Goal: Navigation & Orientation: Find specific page/section

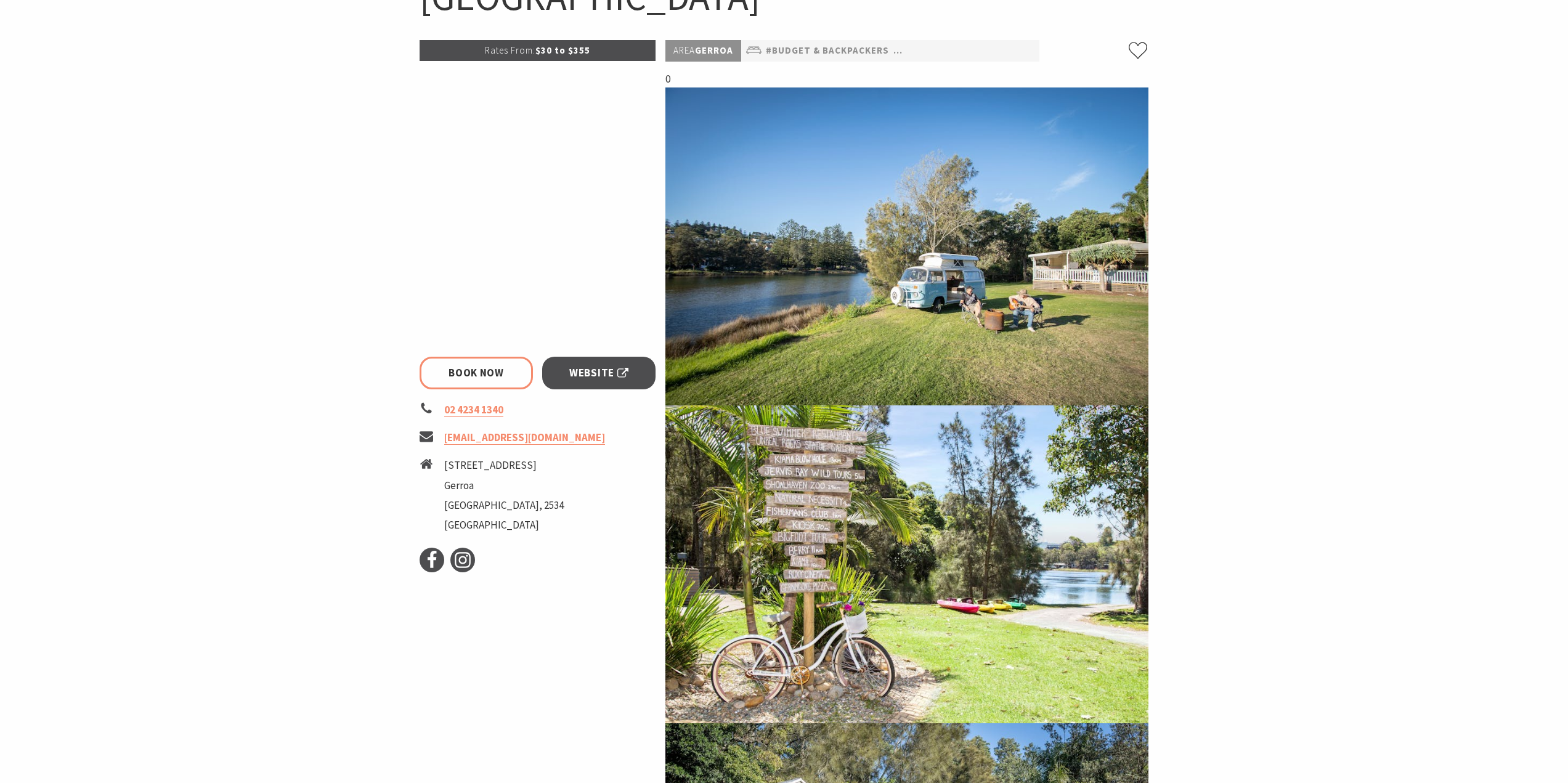
scroll to position [431, 0]
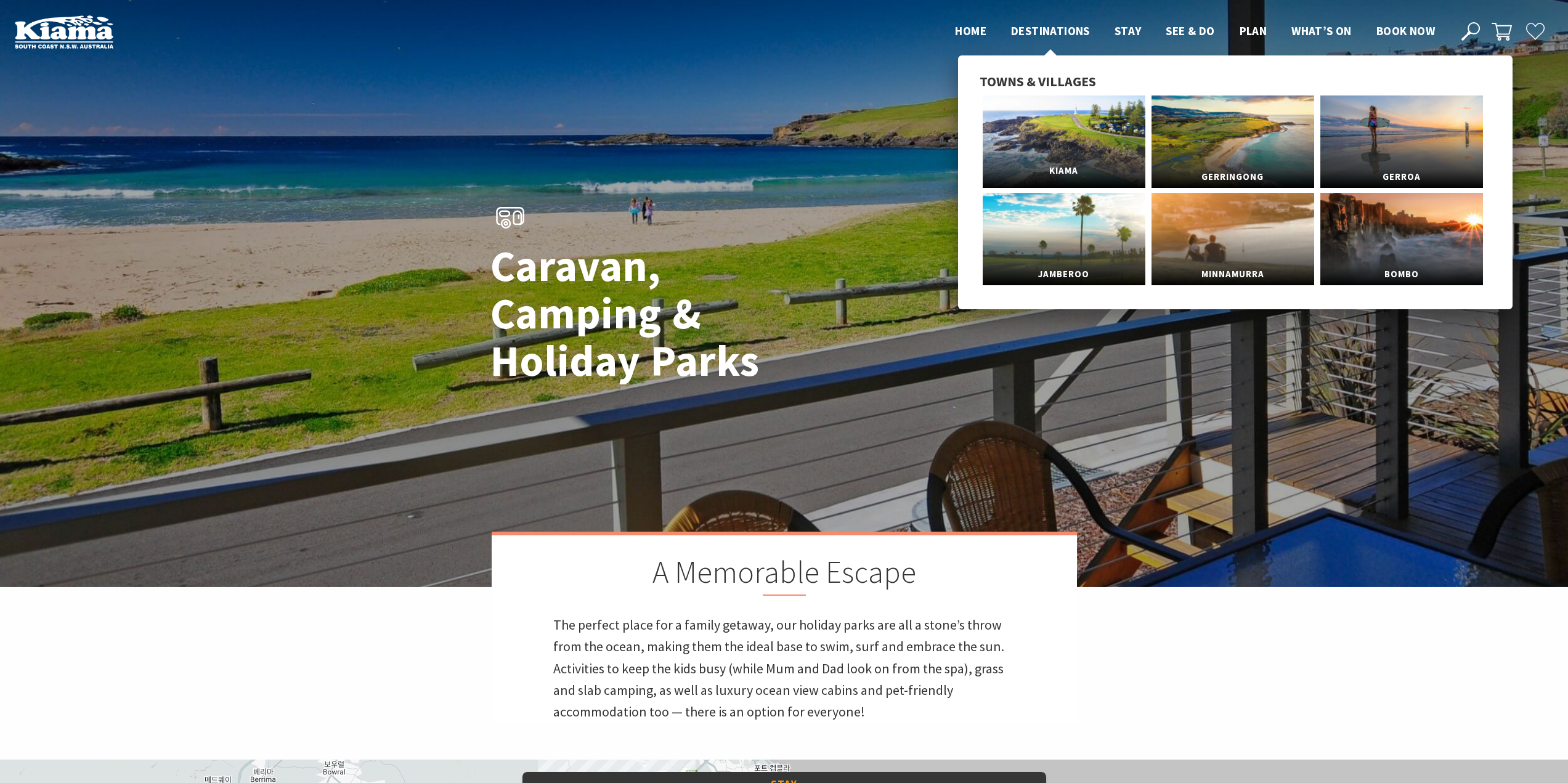
click at [1033, 123] on link "Kiama" at bounding box center [1064, 141] width 163 height 92
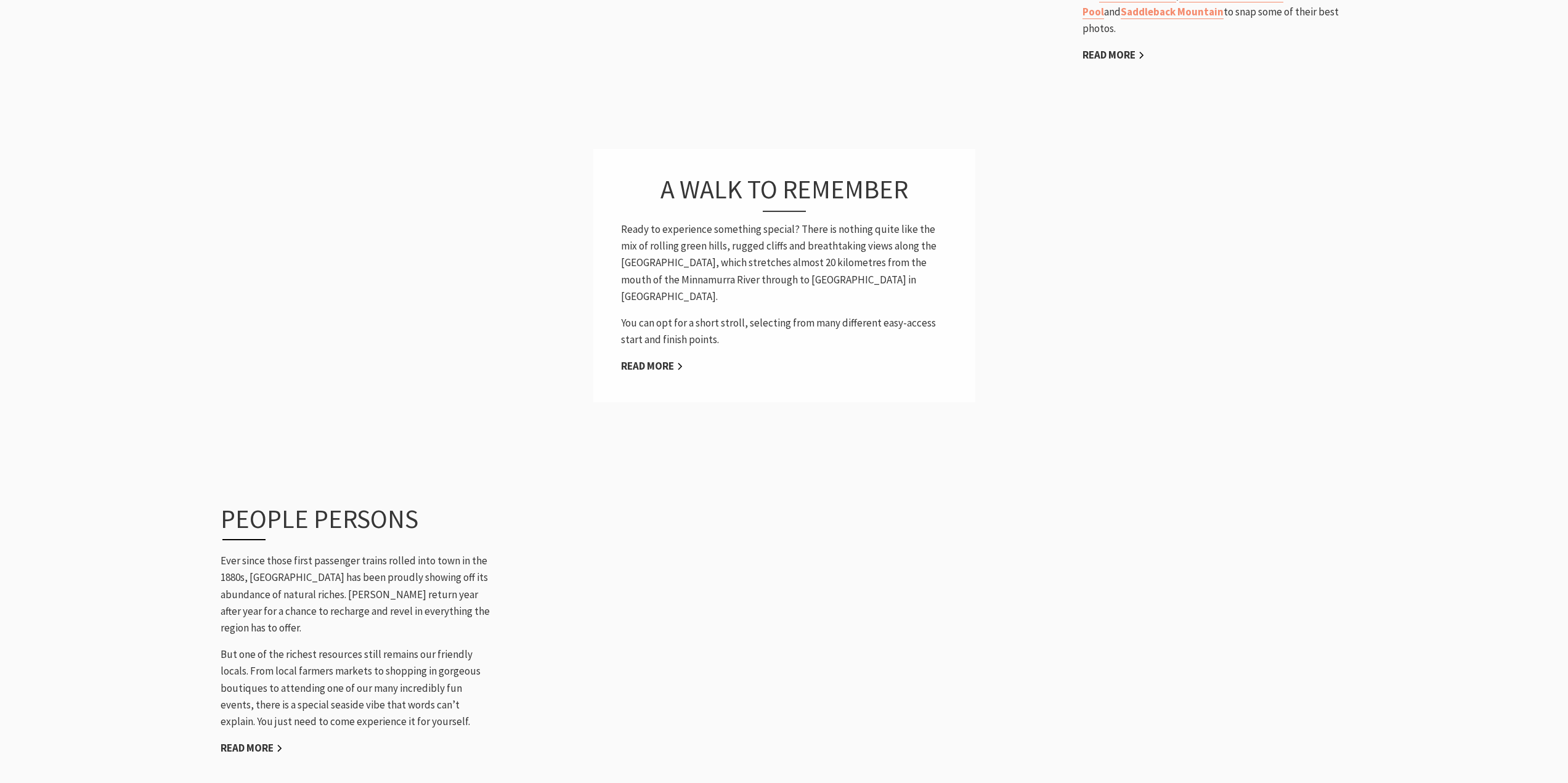
scroll to position [1171, 0]
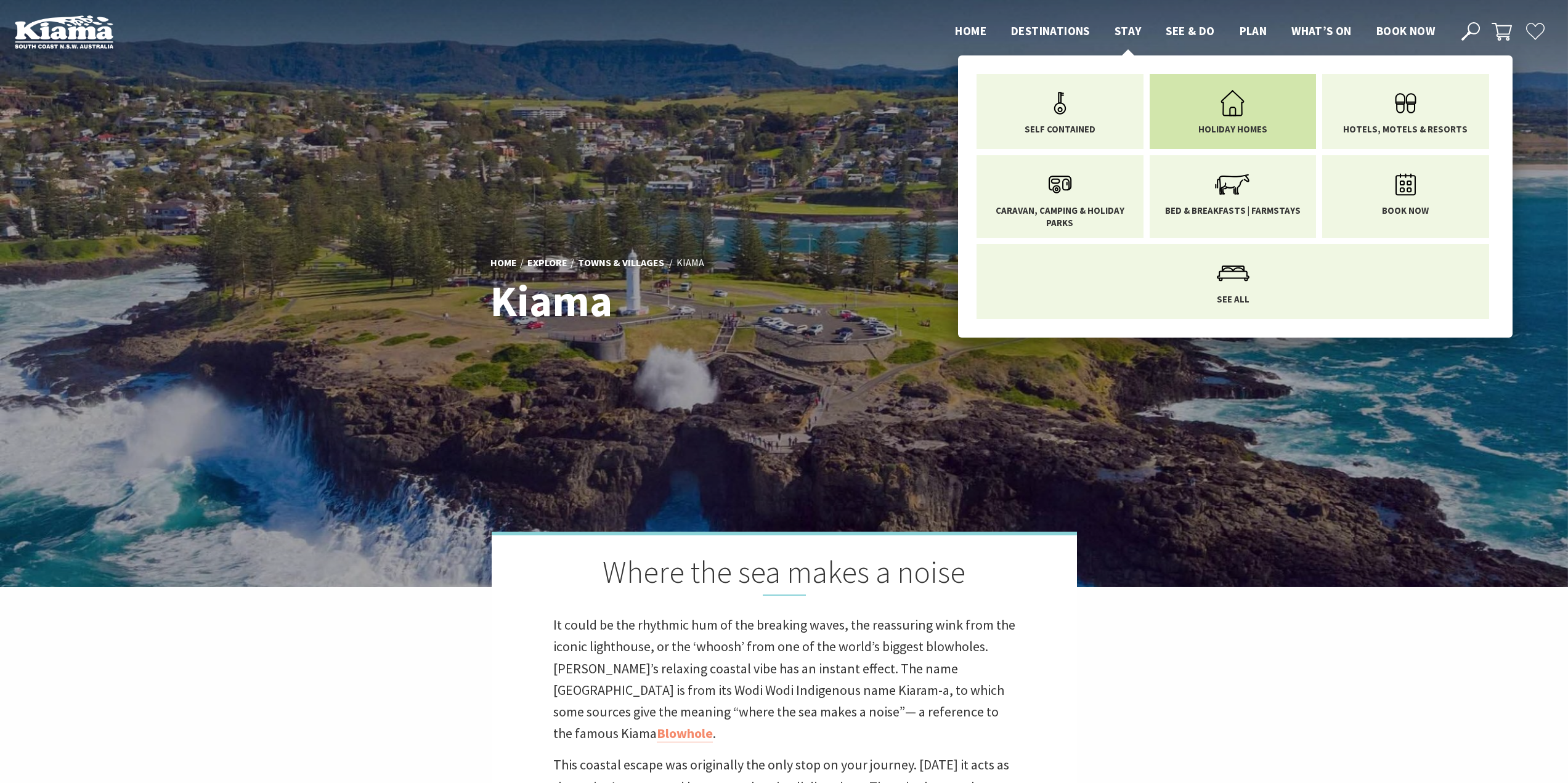
click at [1216, 113] on icon "Main Menu" at bounding box center [1232, 102] width 40 height 40
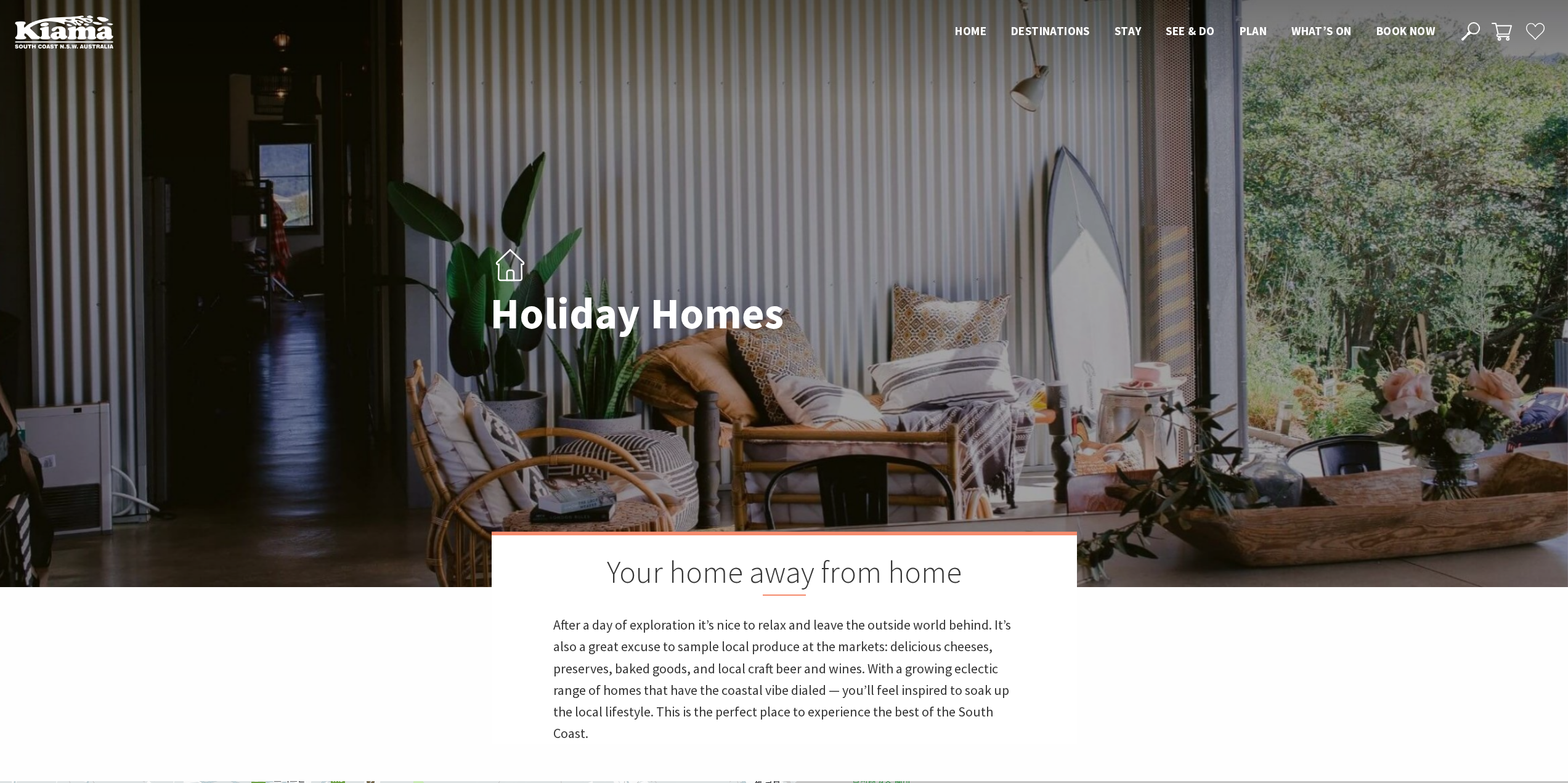
click at [71, 44] on img at bounding box center [64, 31] width 98 height 34
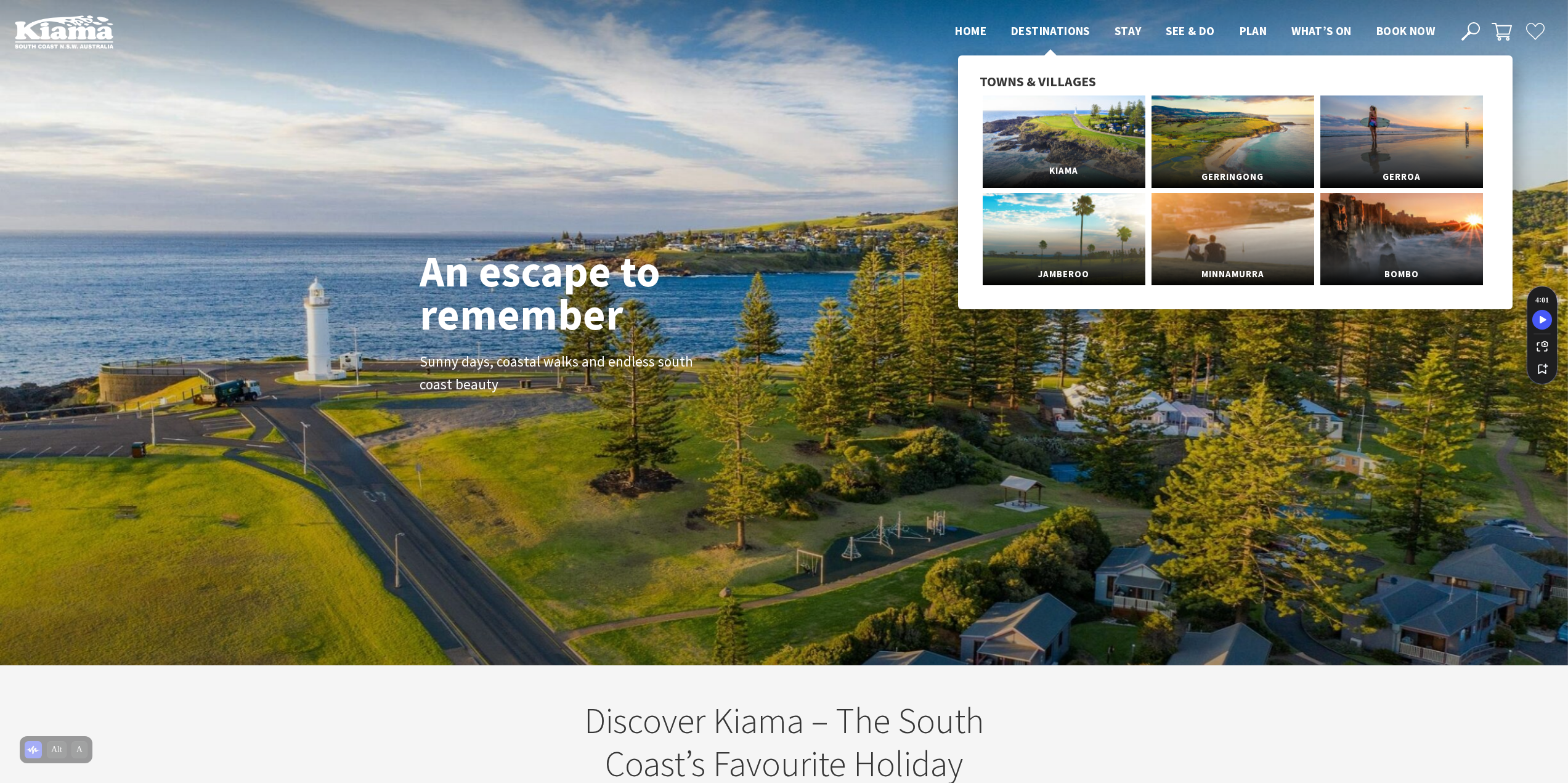
click at [1051, 145] on link "Kiama" at bounding box center [1064, 141] width 163 height 92
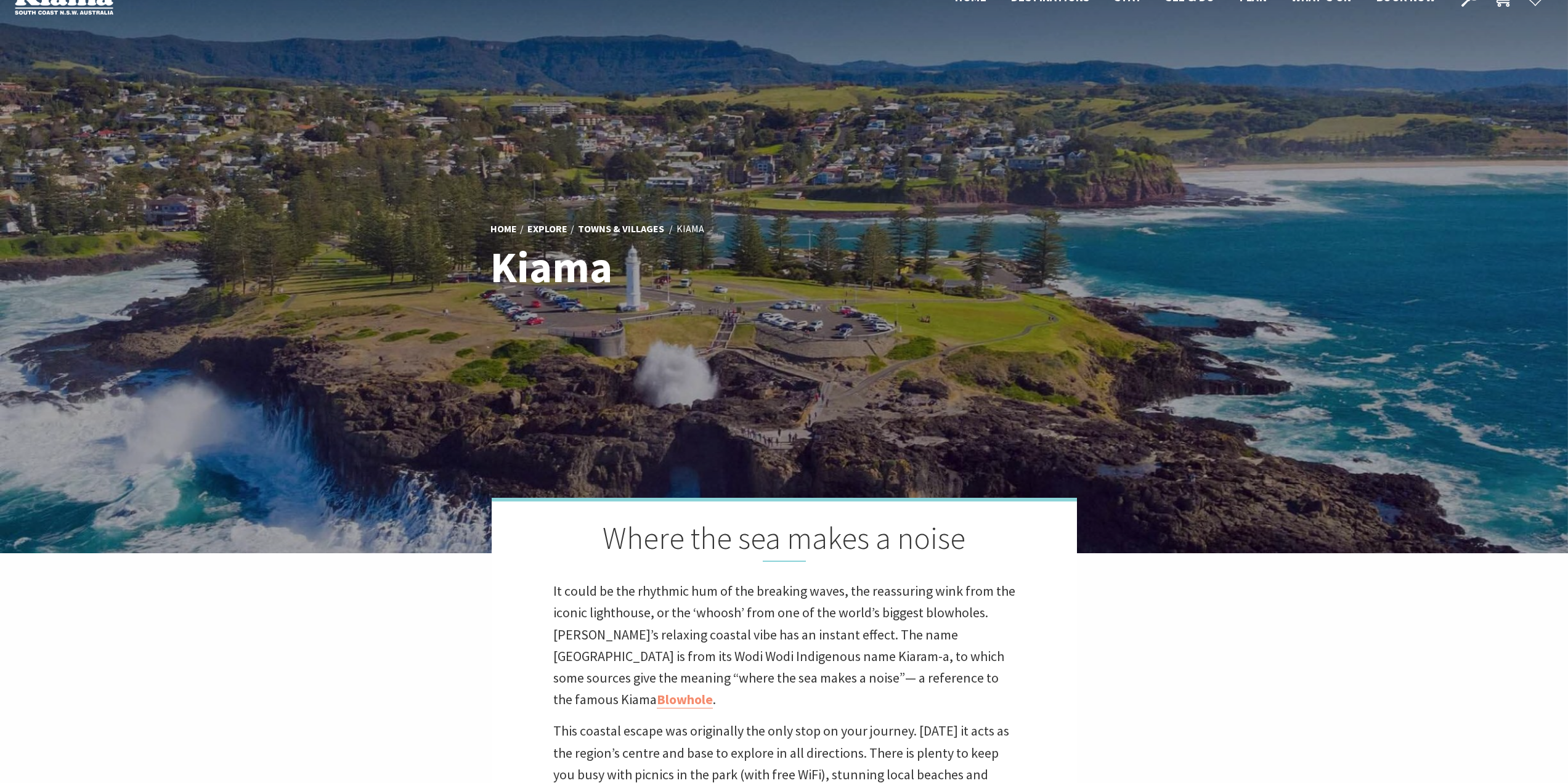
scroll to position [62, 0]
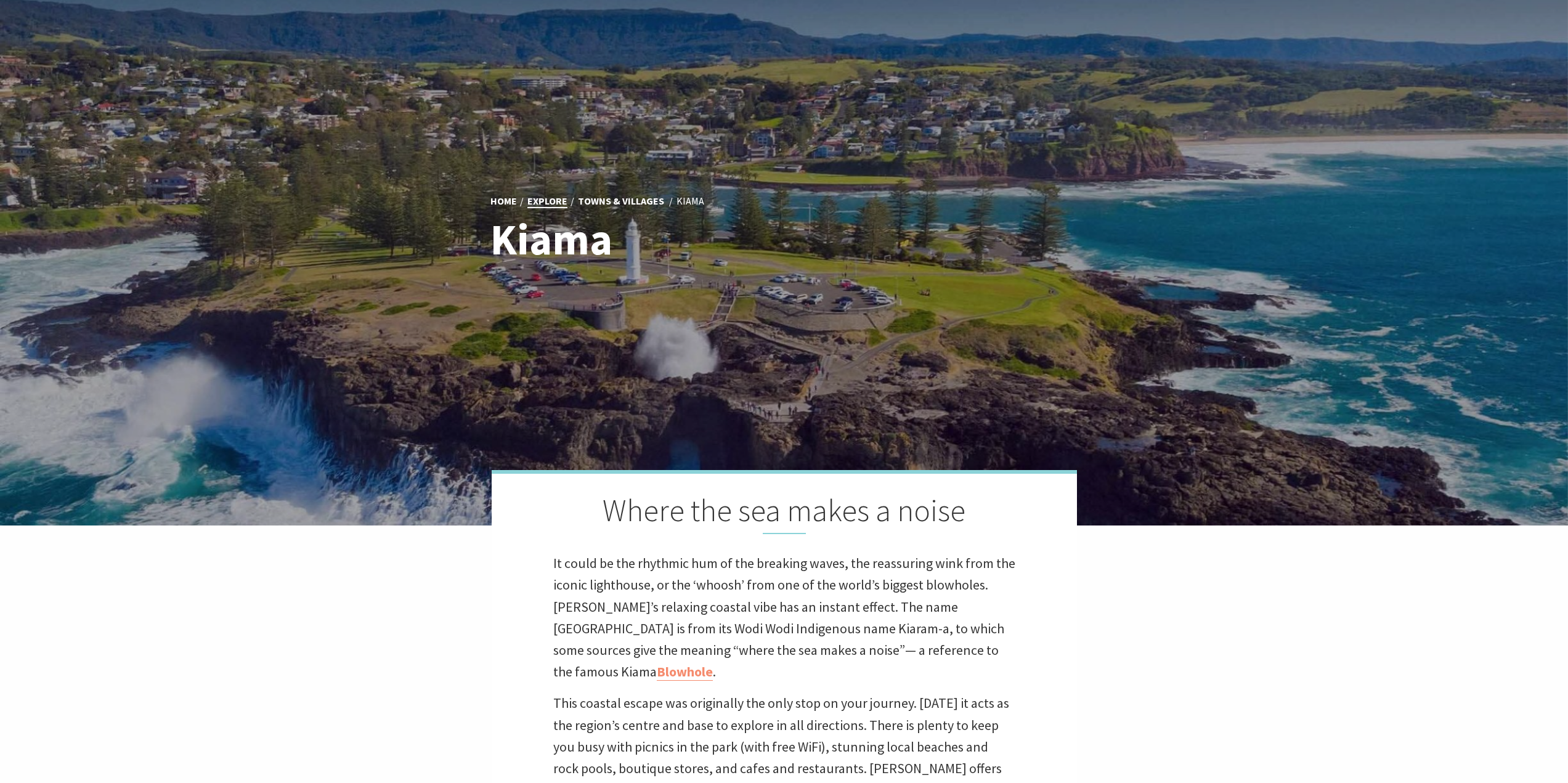
click at [549, 207] on link "Explore" at bounding box center [547, 201] width 40 height 13
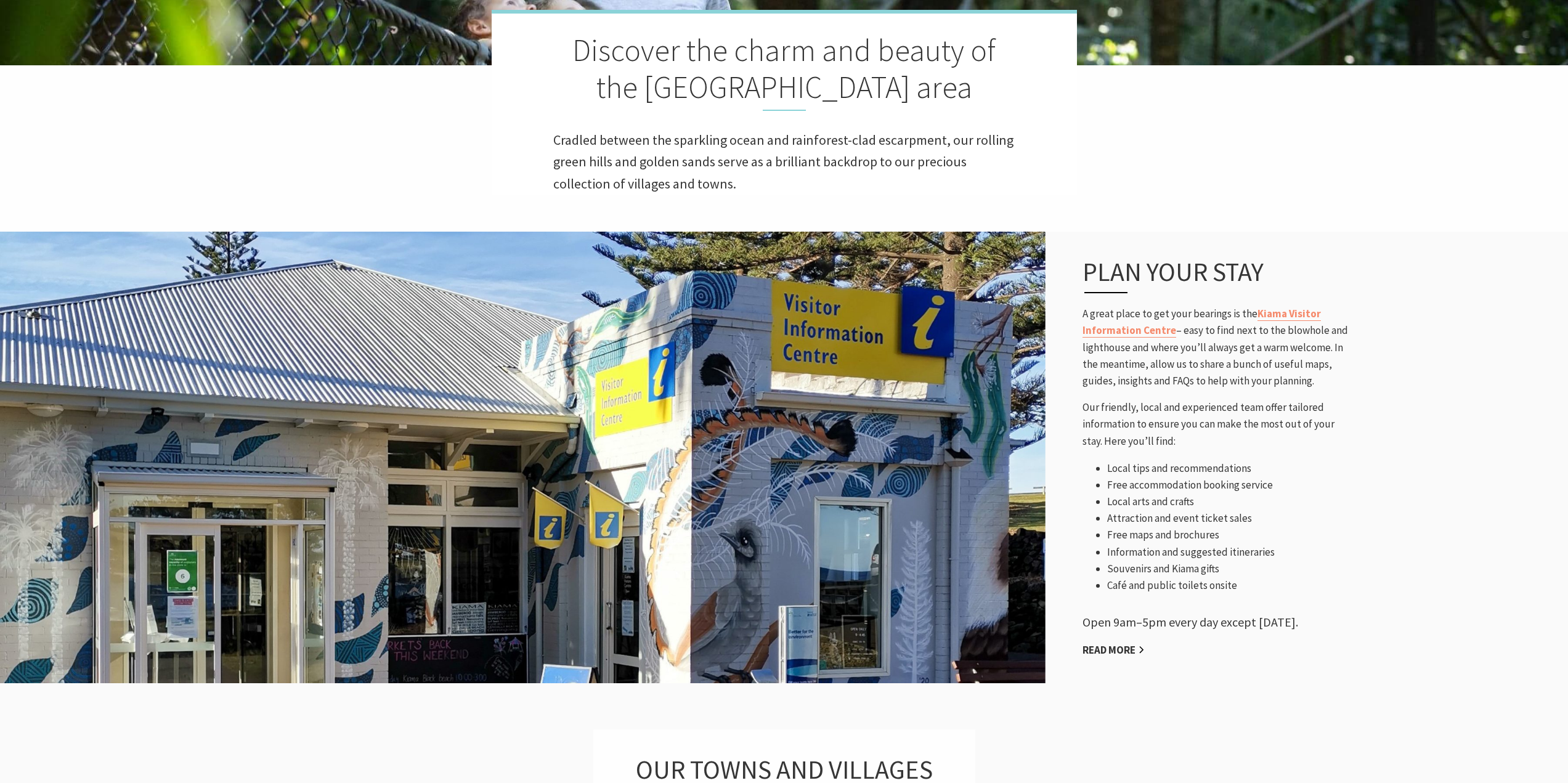
scroll to position [493, 0]
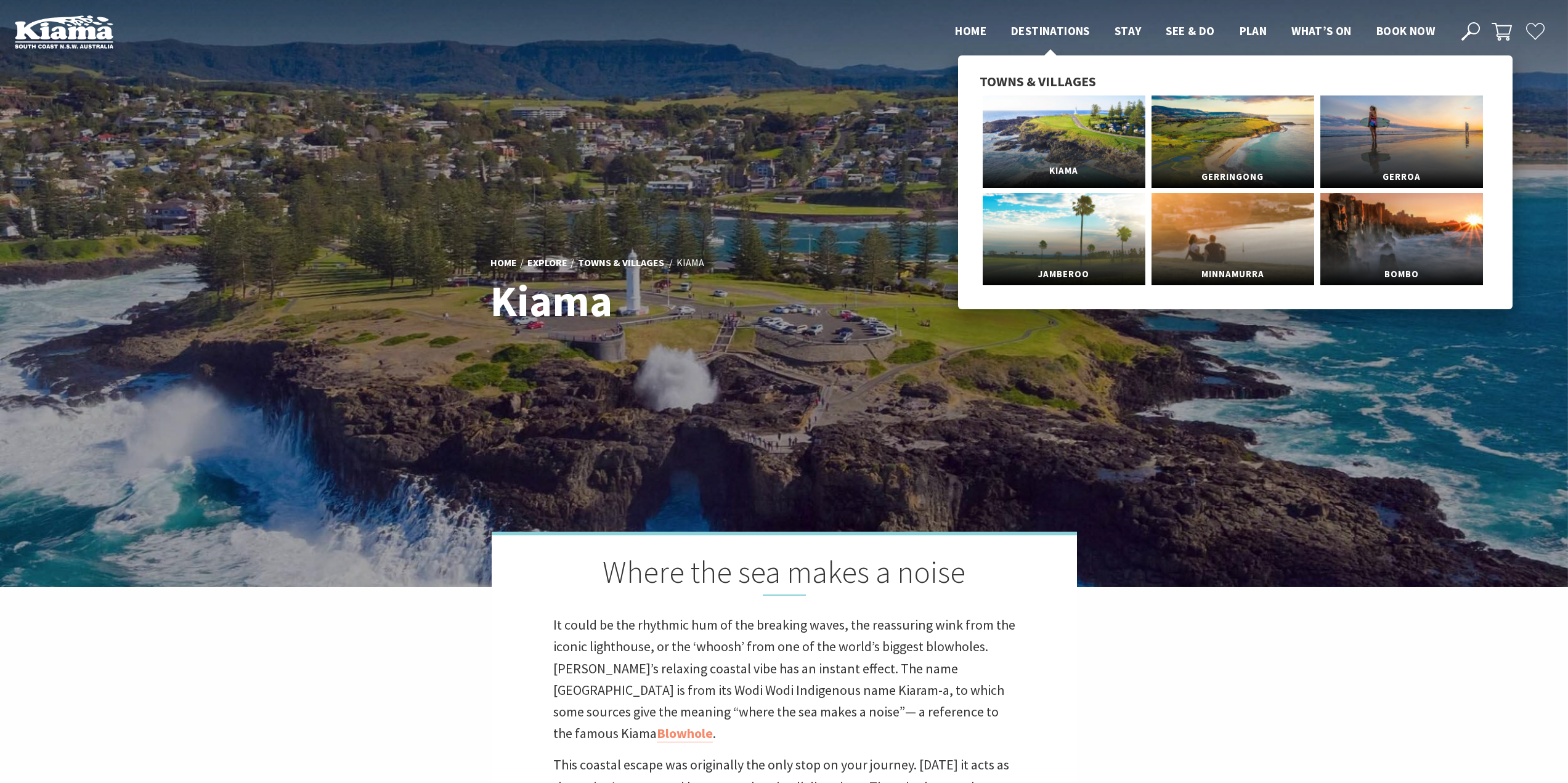
click at [1058, 150] on link "Kiama" at bounding box center [1064, 141] width 163 height 92
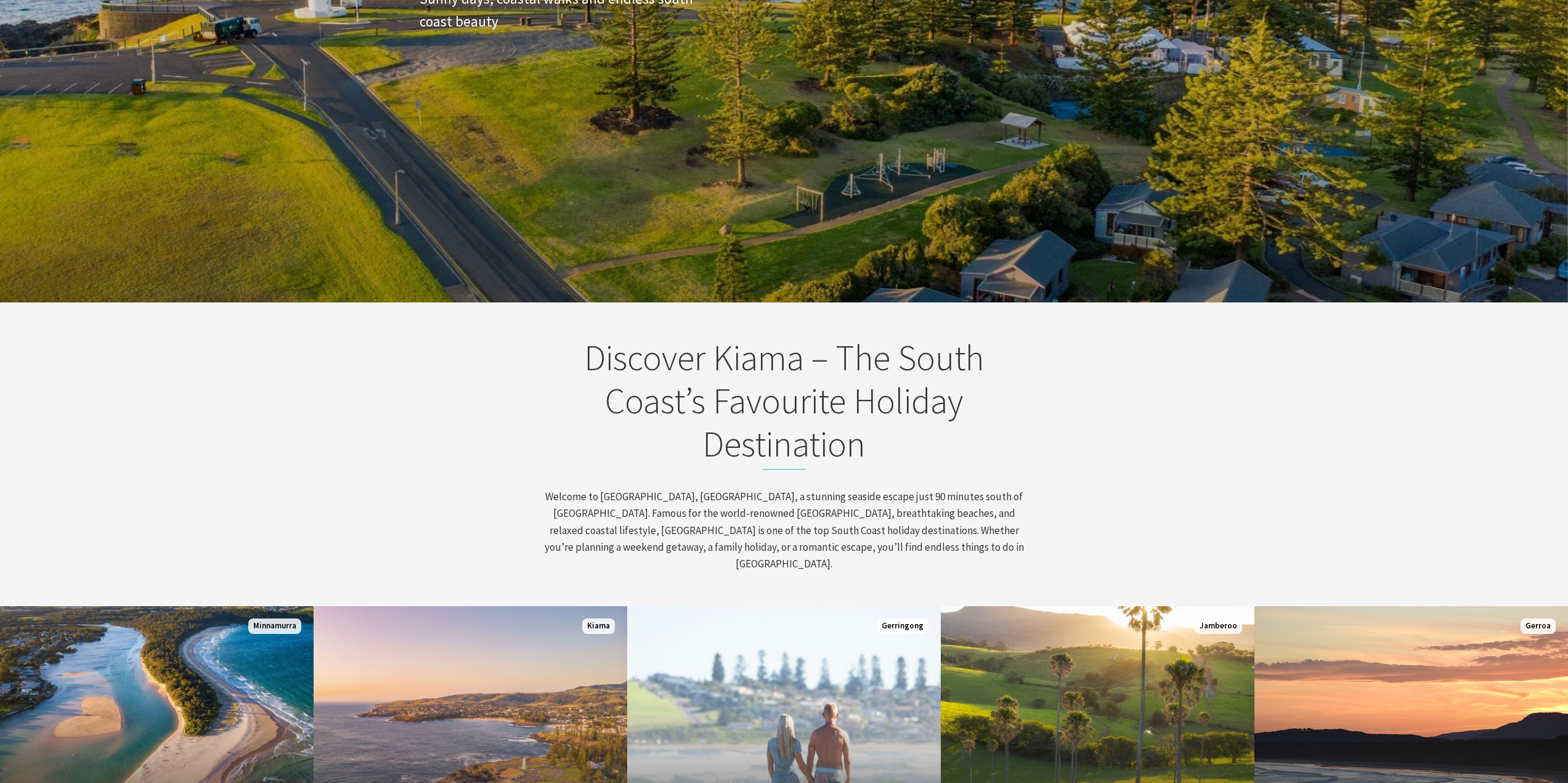
scroll to position [184, 0]
